Goal: Task Accomplishment & Management: Manage account settings

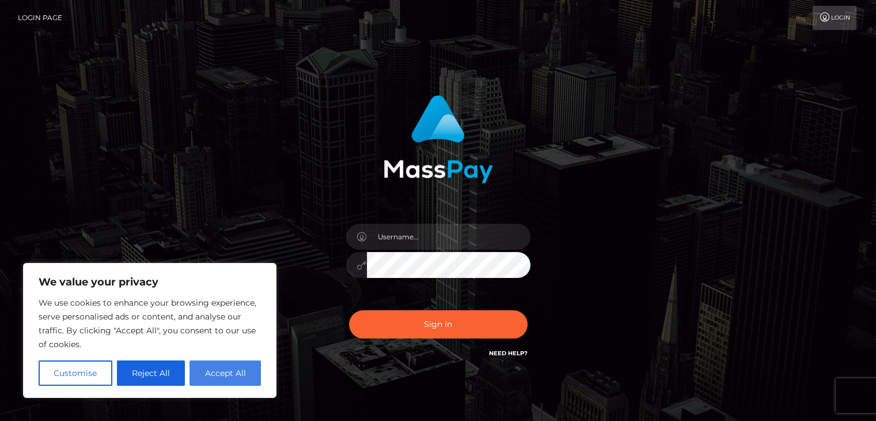
click at [208, 371] on button "Accept All" at bounding box center [225, 372] width 71 height 25
checkbox input "true"
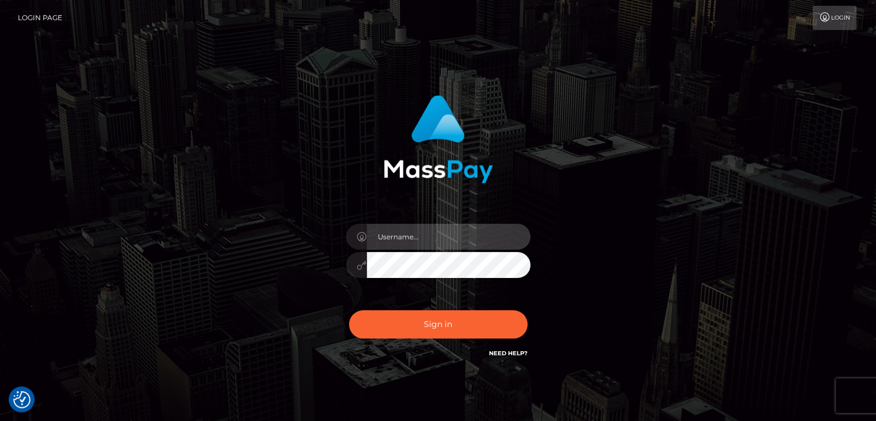
click at [441, 240] on input "text" at bounding box center [449, 237] width 164 height 26
type input "tlau616@gmail.com"
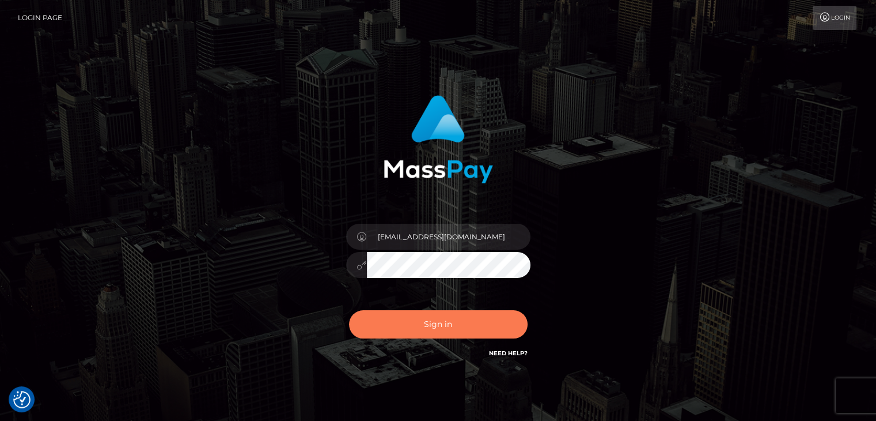
click at [447, 316] on button "Sign in" at bounding box center [438, 324] width 179 height 28
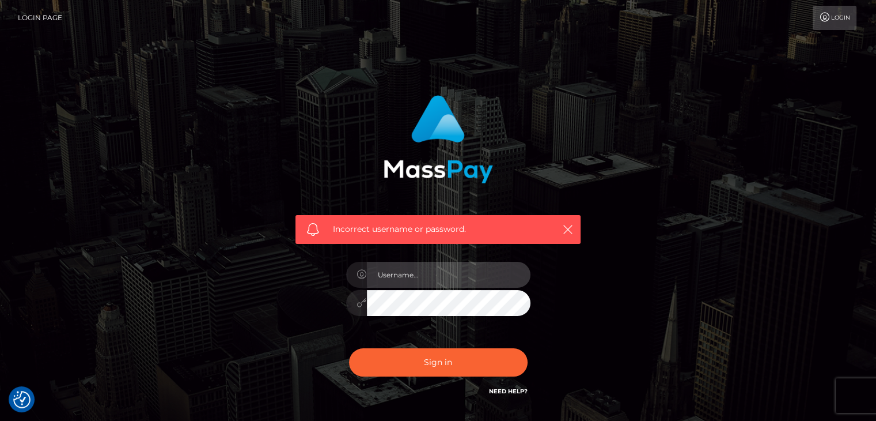
click at [445, 281] on input "text" at bounding box center [449, 275] width 164 height 26
type input "tlau616@gmail.com"
click at [566, 228] on icon "button" at bounding box center [568, 230] width 12 height 12
click at [221, 304] on div "Incorrect username or password. tlau616@gmail.com" at bounding box center [438, 251] width 657 height 331
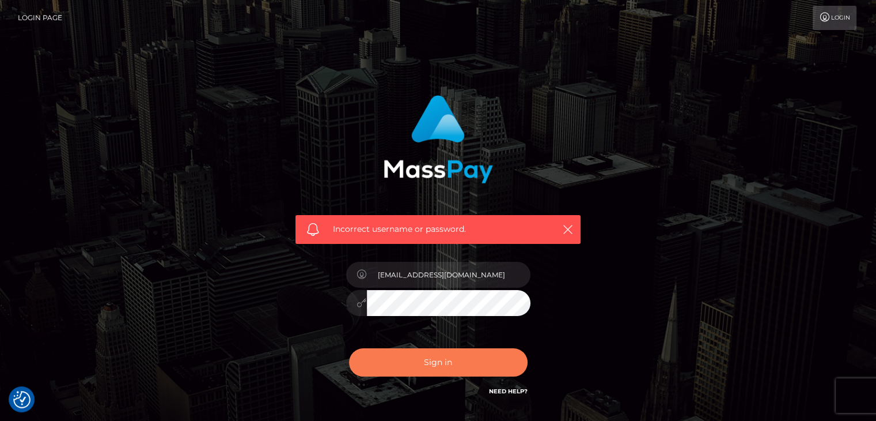
click at [470, 365] on button "Sign in" at bounding box center [438, 362] width 179 height 28
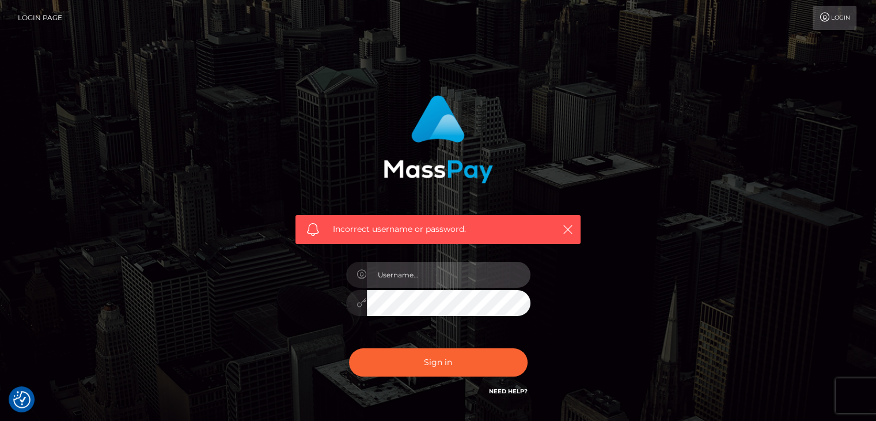
click at [420, 274] on input "text" at bounding box center [449, 275] width 164 height 26
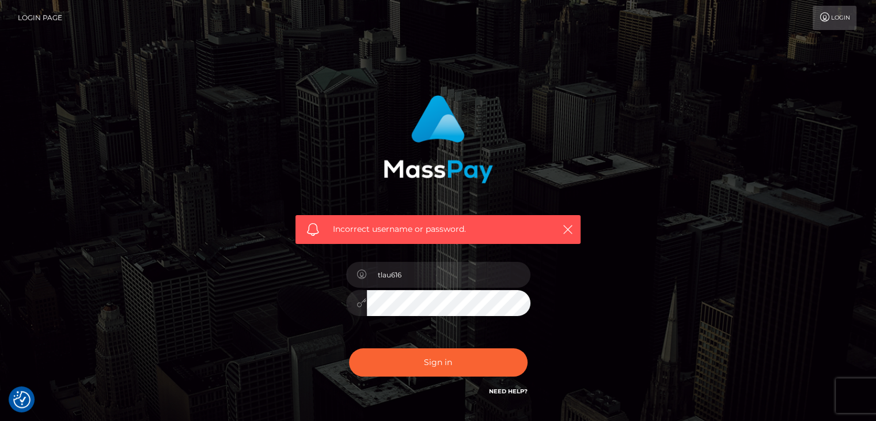
click at [515, 397] on div "Need Help?" at bounding box center [508, 393] width 39 height 14
click at [515, 391] on link "Need Help?" at bounding box center [508, 390] width 39 height 7
click at [213, 319] on div "Incorrect username or password. tlau616" at bounding box center [438, 251] width 657 height 331
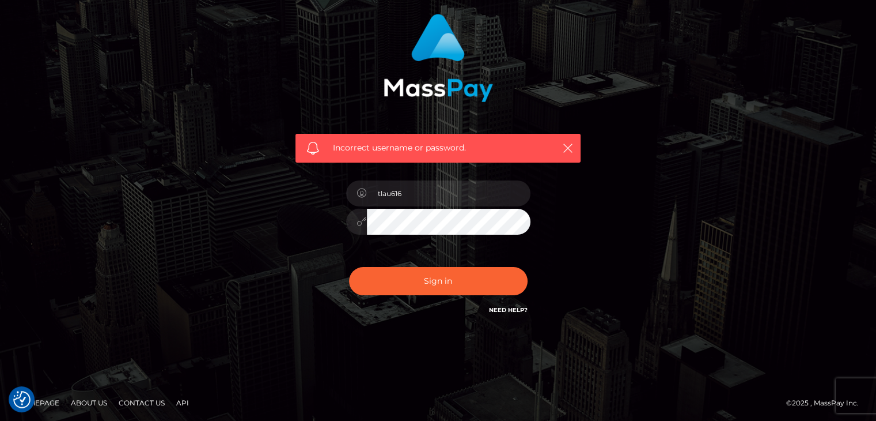
scroll to position [83, 0]
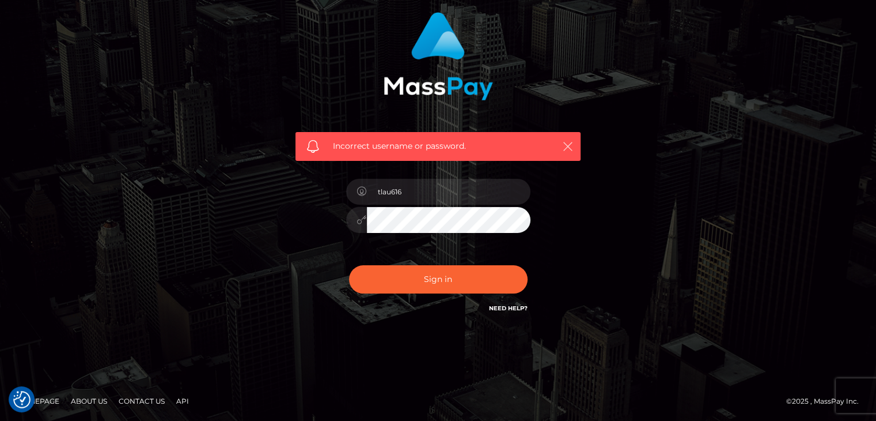
click at [572, 142] on icon "button" at bounding box center [568, 147] width 12 height 12
click at [565, 146] on icon "button" at bounding box center [568, 147] width 12 height 12
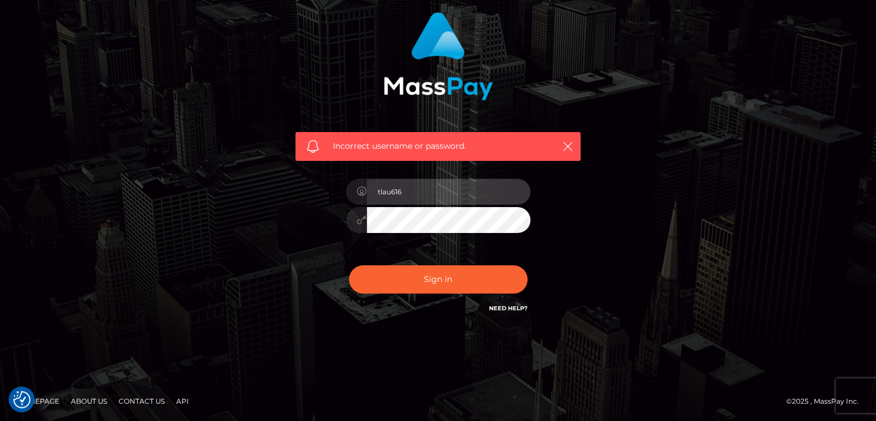
click at [422, 196] on input "tlau616" at bounding box center [449, 192] width 164 height 26
type input "tlau61616@gmail.com"
click at [357, 226] on div at bounding box center [438, 218] width 184 height 22
click at [308, 241] on div "Incorrect username or password. tlau61616@gmail.com" at bounding box center [438, 163] width 303 height 320
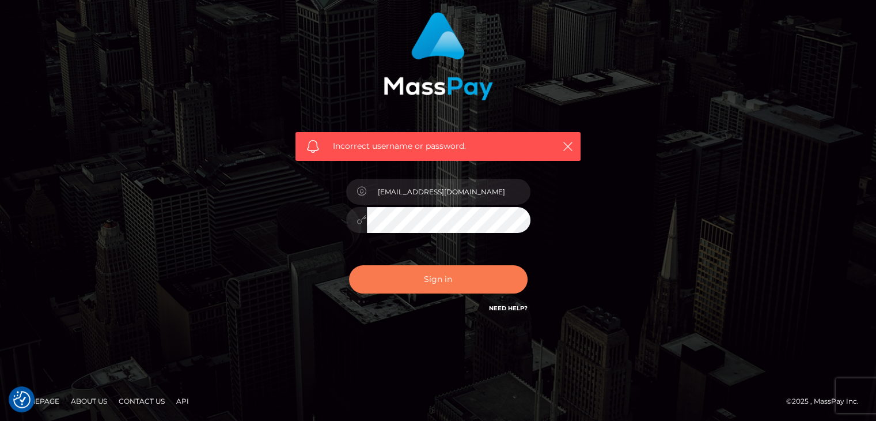
click at [413, 271] on button "Sign in" at bounding box center [438, 279] width 179 height 28
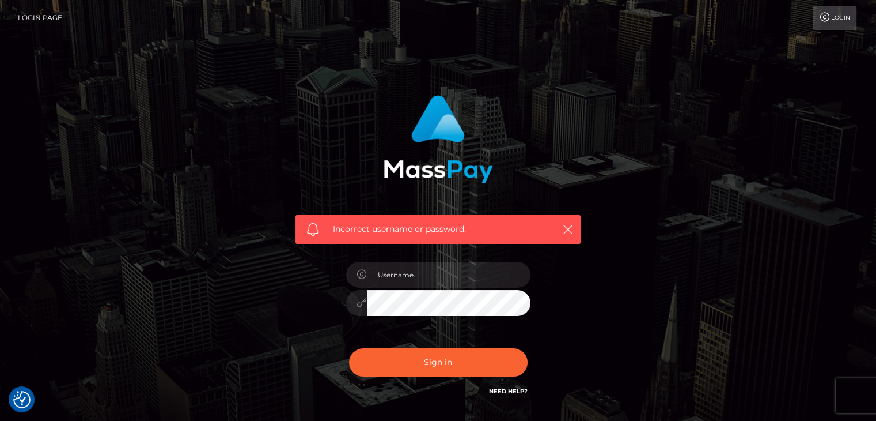
click at [840, 20] on link "Login" at bounding box center [835, 18] width 44 height 24
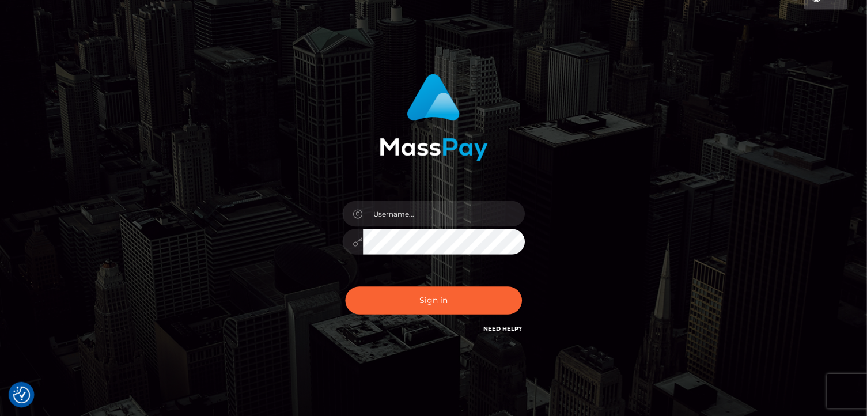
scroll to position [46, 0]
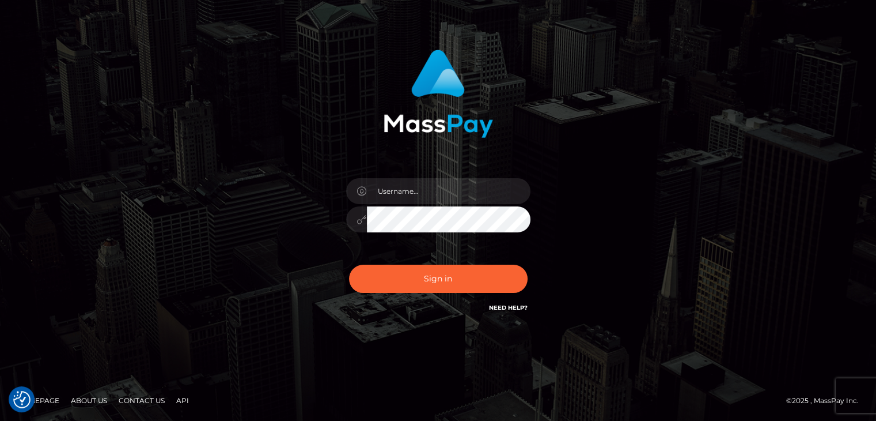
click at [506, 307] on link "Need Help?" at bounding box center [508, 307] width 39 height 7
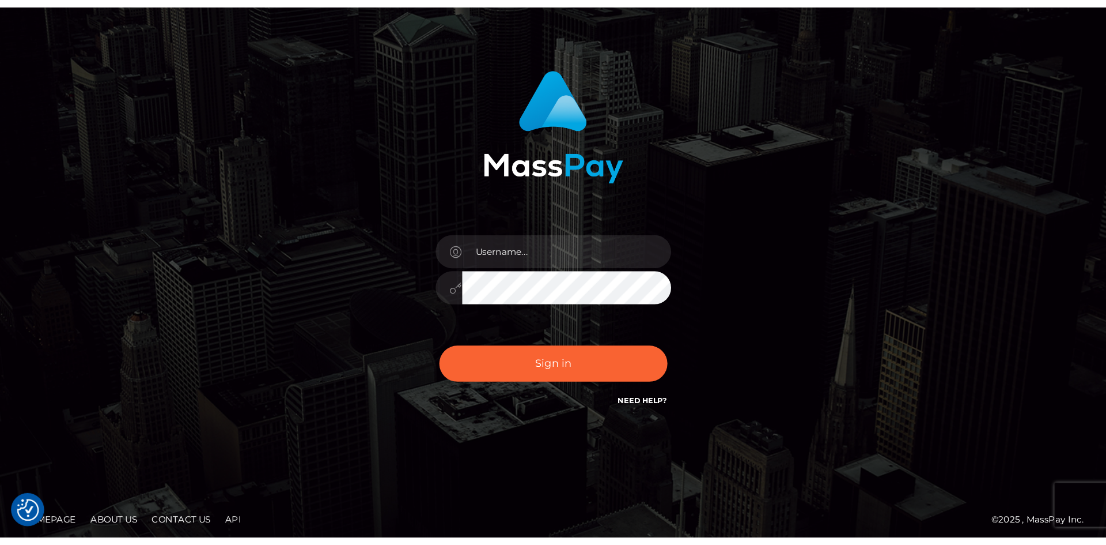
scroll to position [0, 0]
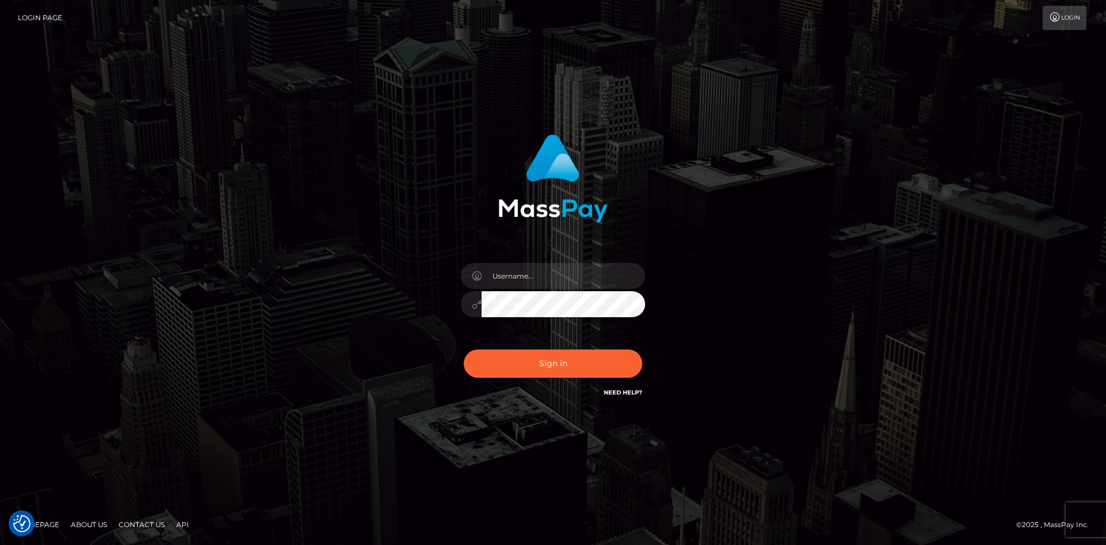
click at [35, 18] on link "Login Page" at bounding box center [40, 18] width 44 height 24
click at [537, 278] on input "text" at bounding box center [564, 276] width 164 height 26
type input "tallawoo"
click at [464, 349] on button "Sign in" at bounding box center [553, 363] width 179 height 28
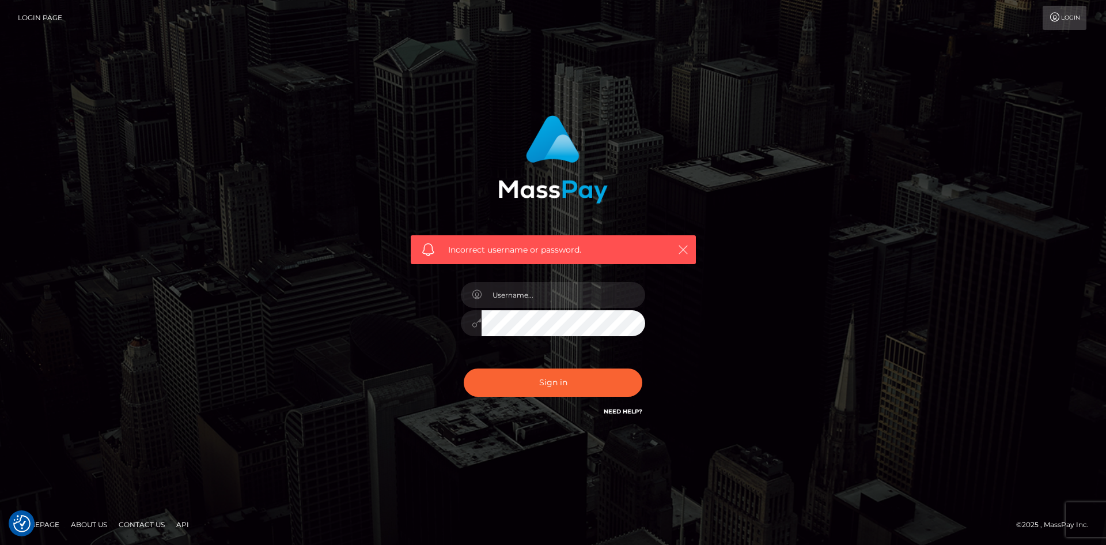
click at [676, 250] on button "button" at bounding box center [683, 249] width 14 height 14
click at [686, 250] on icon "button" at bounding box center [684, 250] width 12 height 12
